Goal: Transaction & Acquisition: Purchase product/service

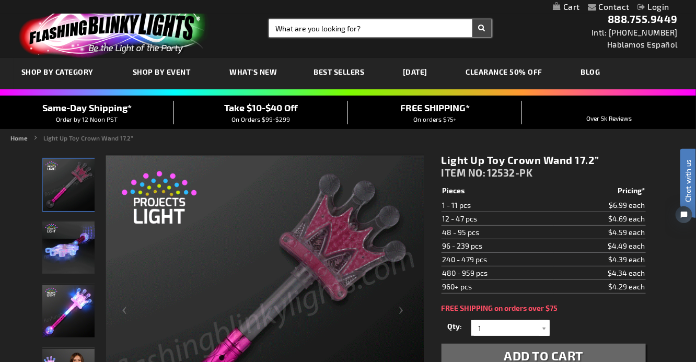
click at [362, 26] on input "Search" at bounding box center [380, 28] width 223 height 18
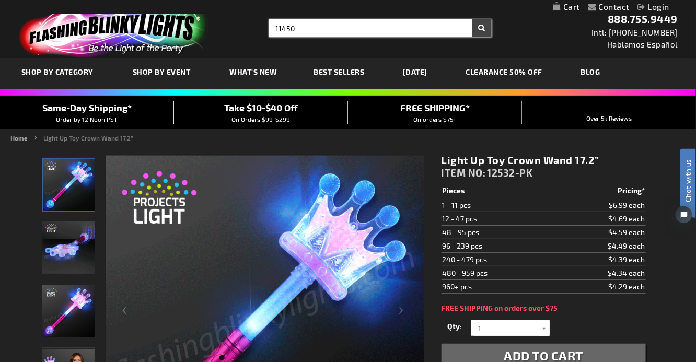
type input "11450"
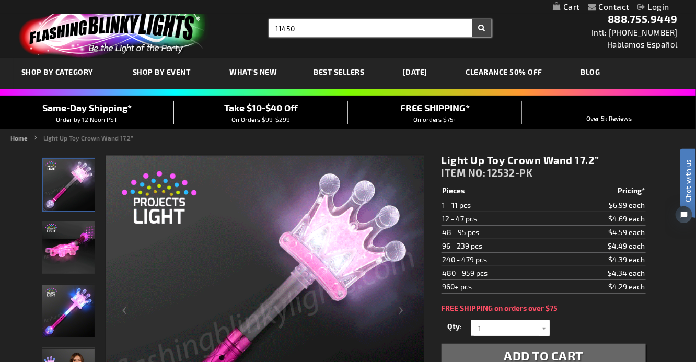
click at [473, 19] on button "Search" at bounding box center [482, 28] width 19 height 18
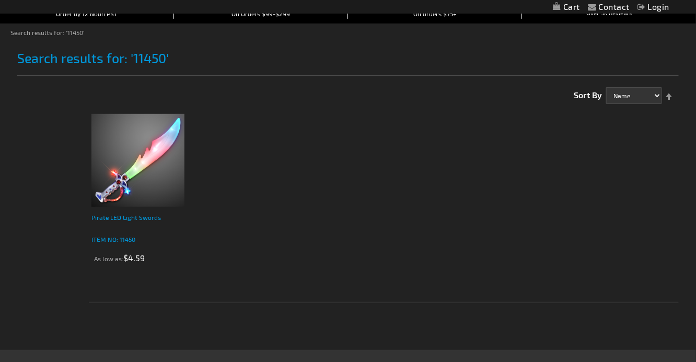
click at [129, 226] on div "Pirate LED Light Swords" at bounding box center [137, 222] width 93 height 21
